Goal: Check status: Check status

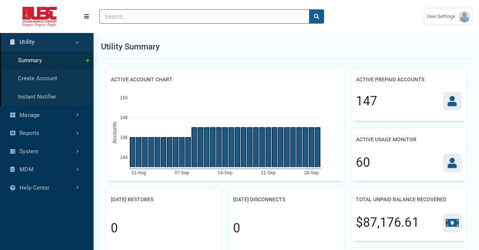
scroll to position [223, 94]
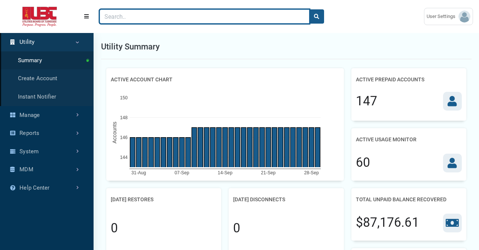
click at [123, 20] on input "Search" at bounding box center [205, 16] width 210 height 14
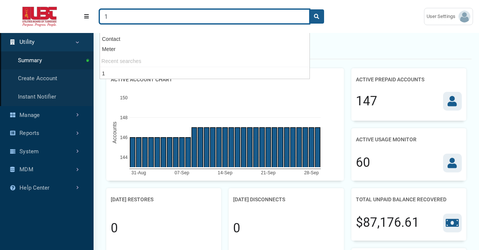
type input "1"
click at [309, 9] on button "search" at bounding box center [316, 16] width 15 height 14
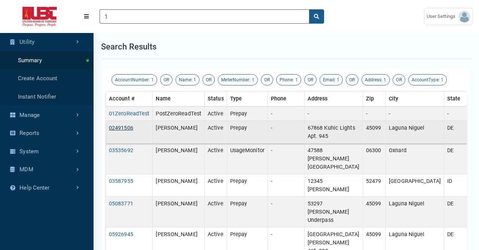
click at [125, 128] on link "02491506" at bounding box center [121, 128] width 24 height 6
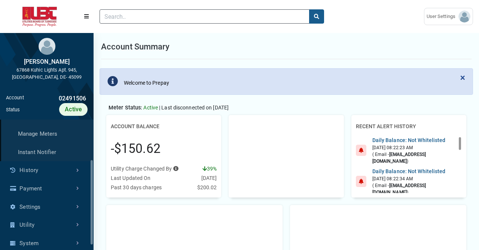
scroll to position [82, 0]
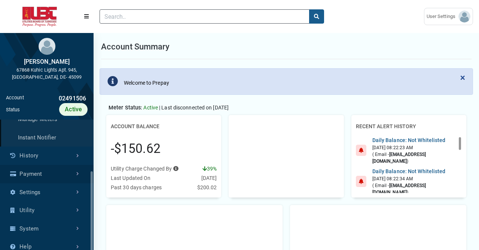
click at [51, 175] on link "Payment" at bounding box center [47, 174] width 94 height 18
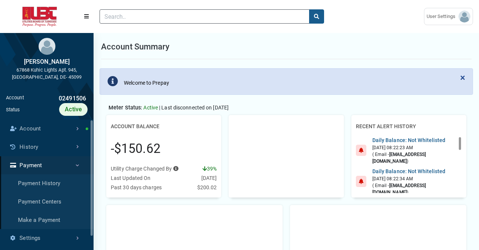
scroll to position [3, 0]
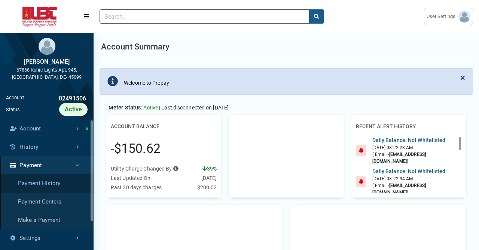
click at [53, 184] on link "Payment History" at bounding box center [47, 183] width 94 height 18
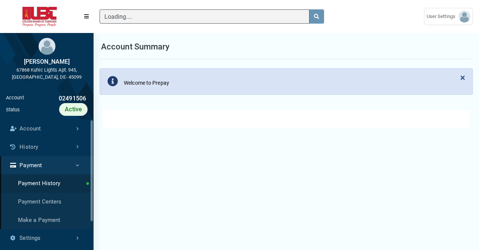
scroll to position [136, 94]
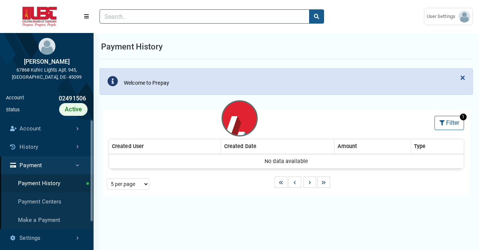
select select "25 per page"
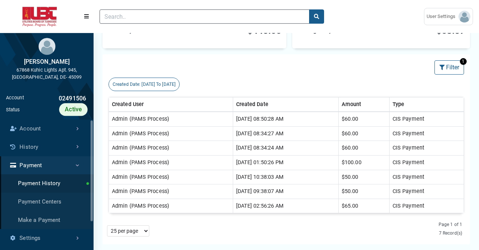
scroll to position [86, 0]
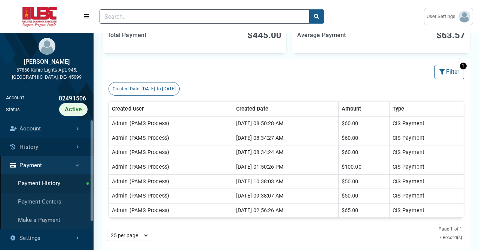
click at [58, 149] on link "History" at bounding box center [47, 147] width 94 height 18
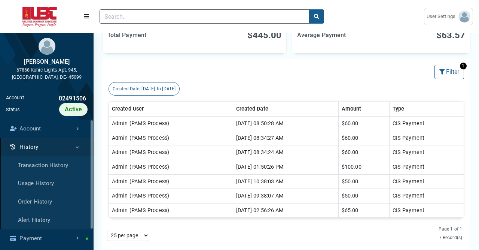
scroll to position [136, 94]
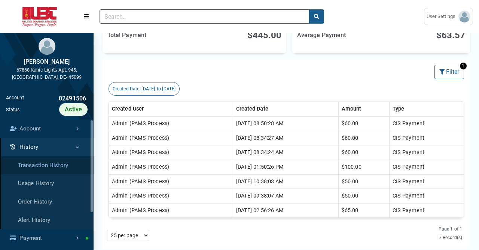
click at [55, 163] on link "Transaction History" at bounding box center [47, 165] width 94 height 18
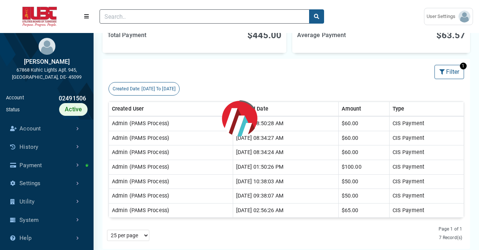
scroll to position [136, 94]
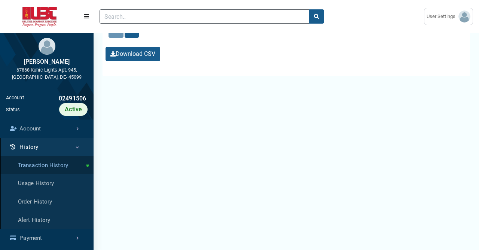
select select "25 per page"
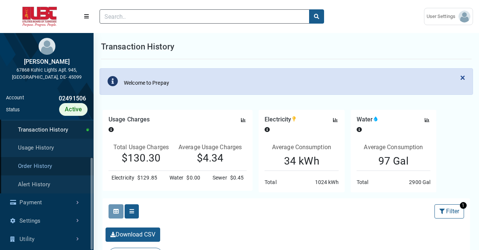
scroll to position [64, 0]
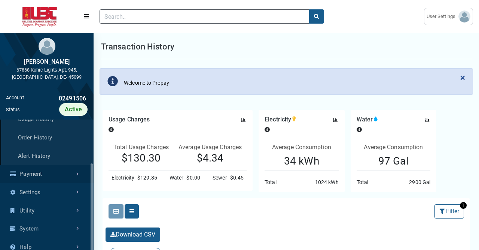
click at [61, 175] on link "Payment" at bounding box center [47, 174] width 94 height 18
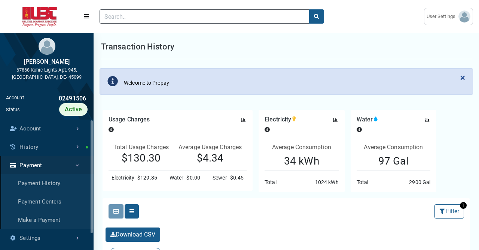
scroll to position [3, 0]
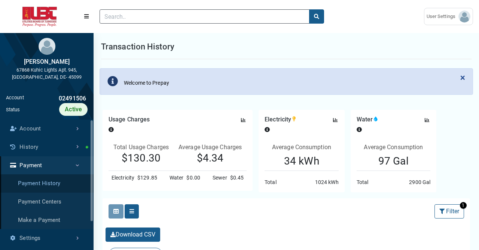
click at [53, 183] on link "Payment History" at bounding box center [47, 183] width 94 height 18
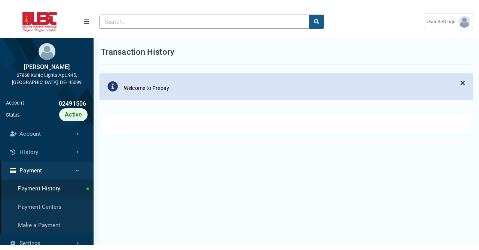
scroll to position [0, 0]
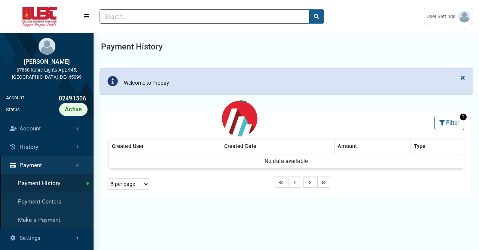
select select "25 per page"
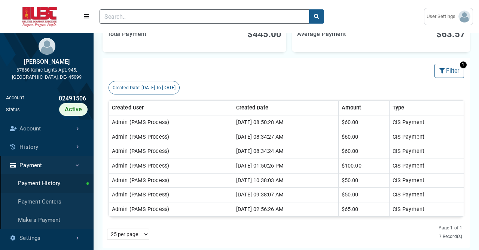
scroll to position [86, 0]
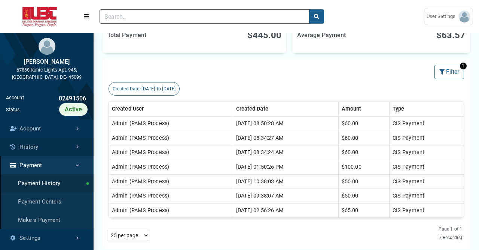
click at [51, 147] on link "History" at bounding box center [47, 147] width 94 height 18
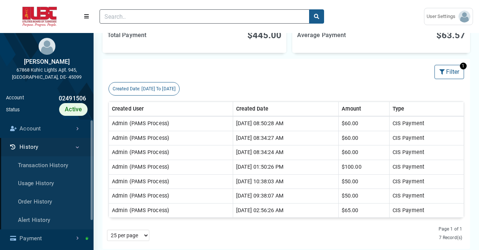
scroll to position [136, 94]
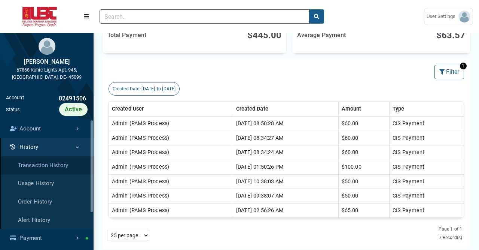
click at [42, 164] on link "Transaction History" at bounding box center [47, 165] width 94 height 18
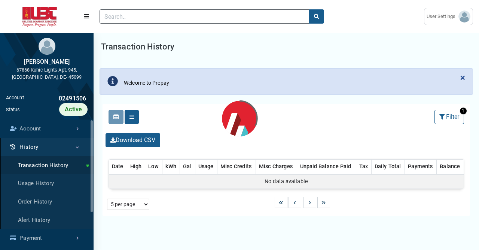
scroll to position [136, 94]
select select "25 per page"
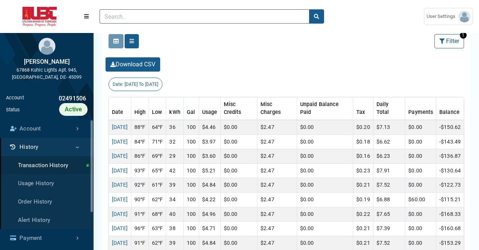
scroll to position [195, 0]
